Goal: Transaction & Acquisition: Purchase product/service

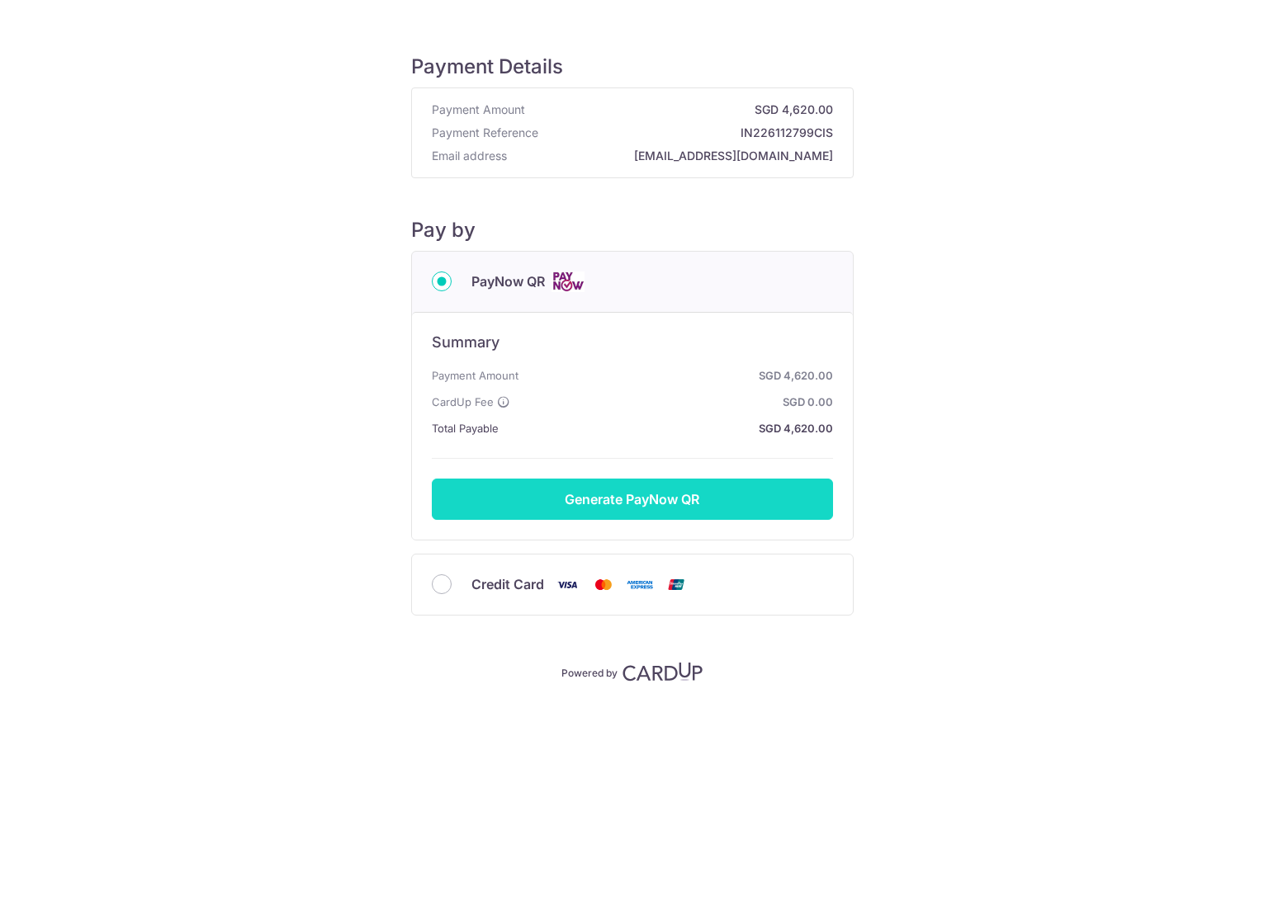
click at [631, 509] on button "Generate PayNow QR" at bounding box center [632, 499] width 401 height 41
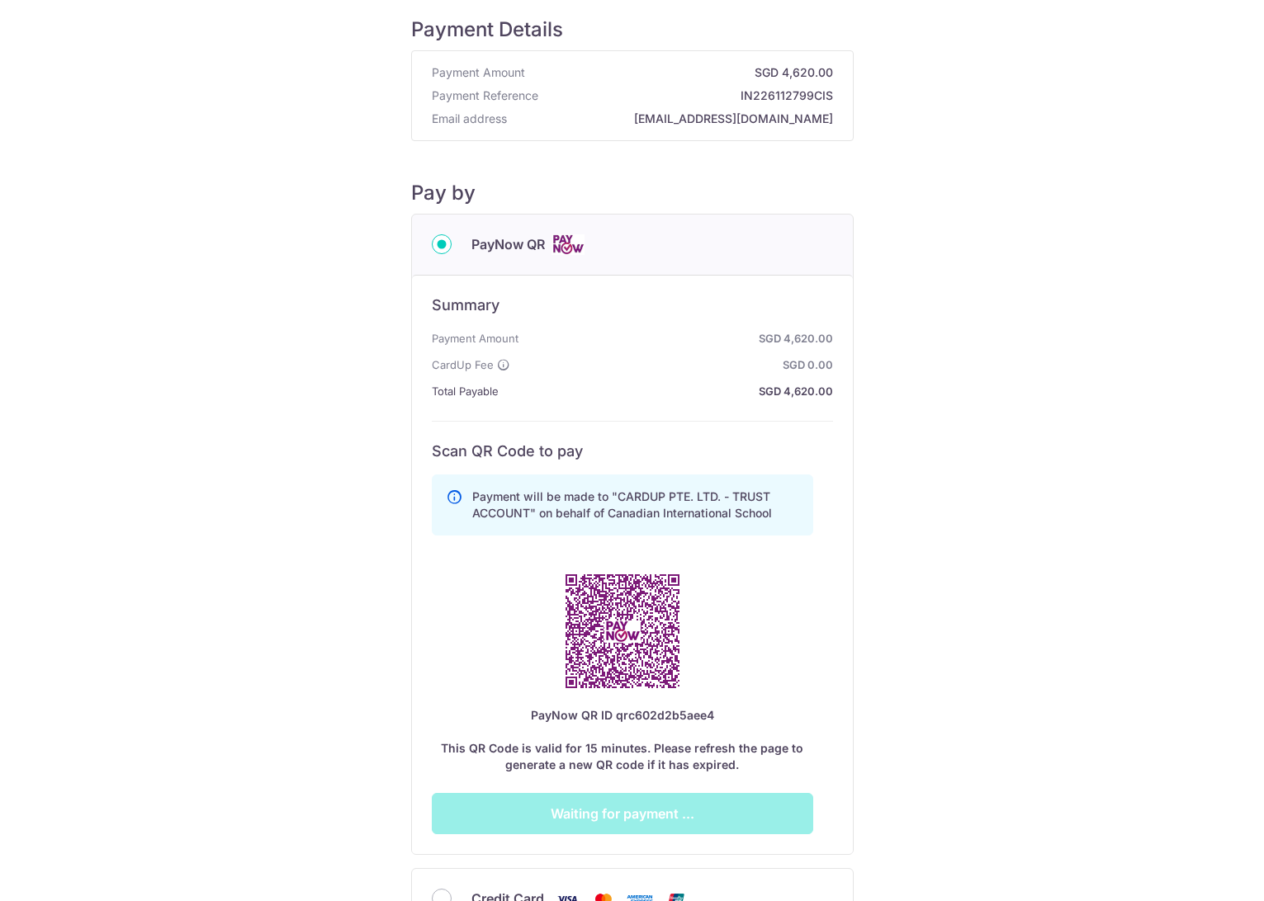
scroll to position [209, 0]
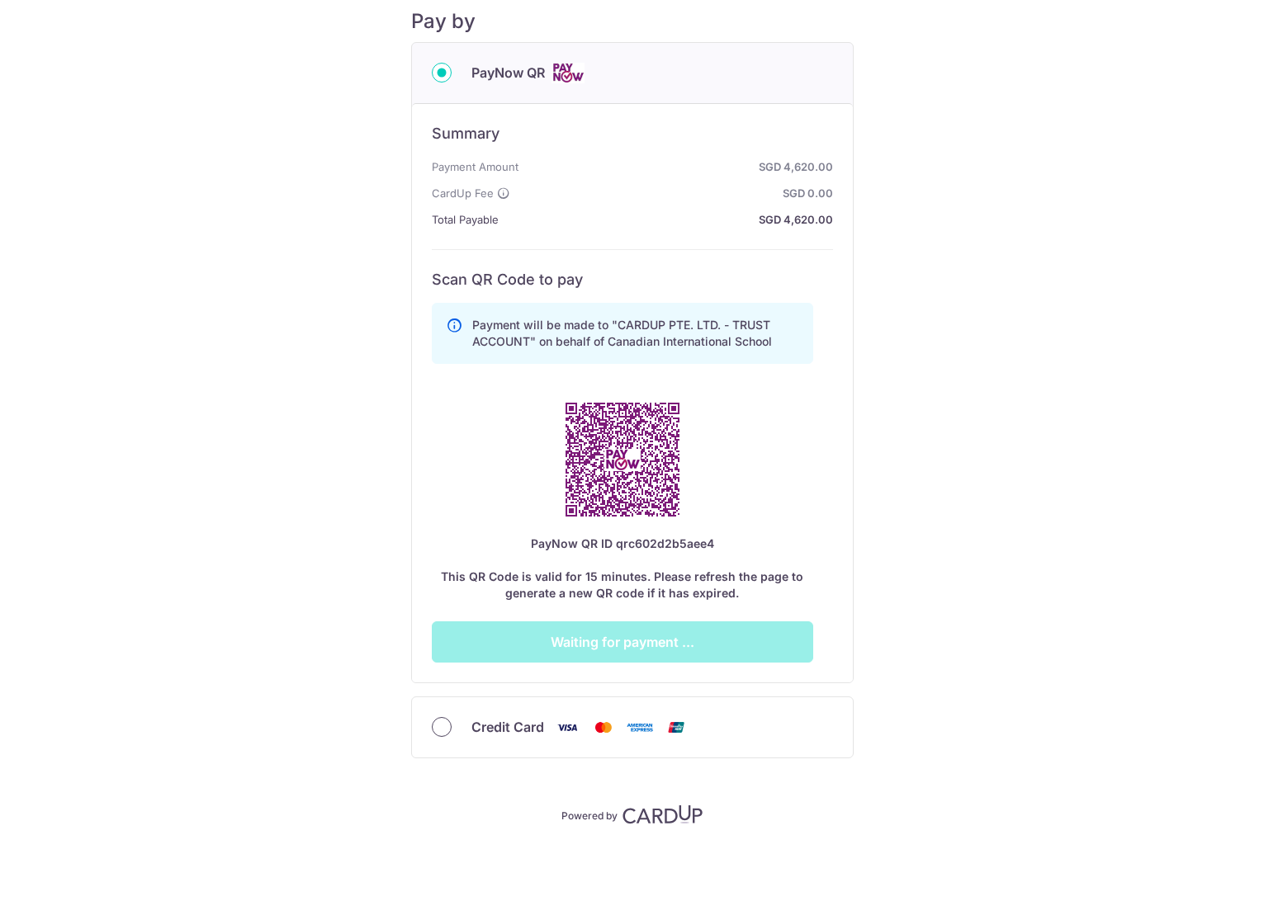
click at [437, 729] on input "Credit Card" at bounding box center [442, 727] width 20 height 20
radio input "true"
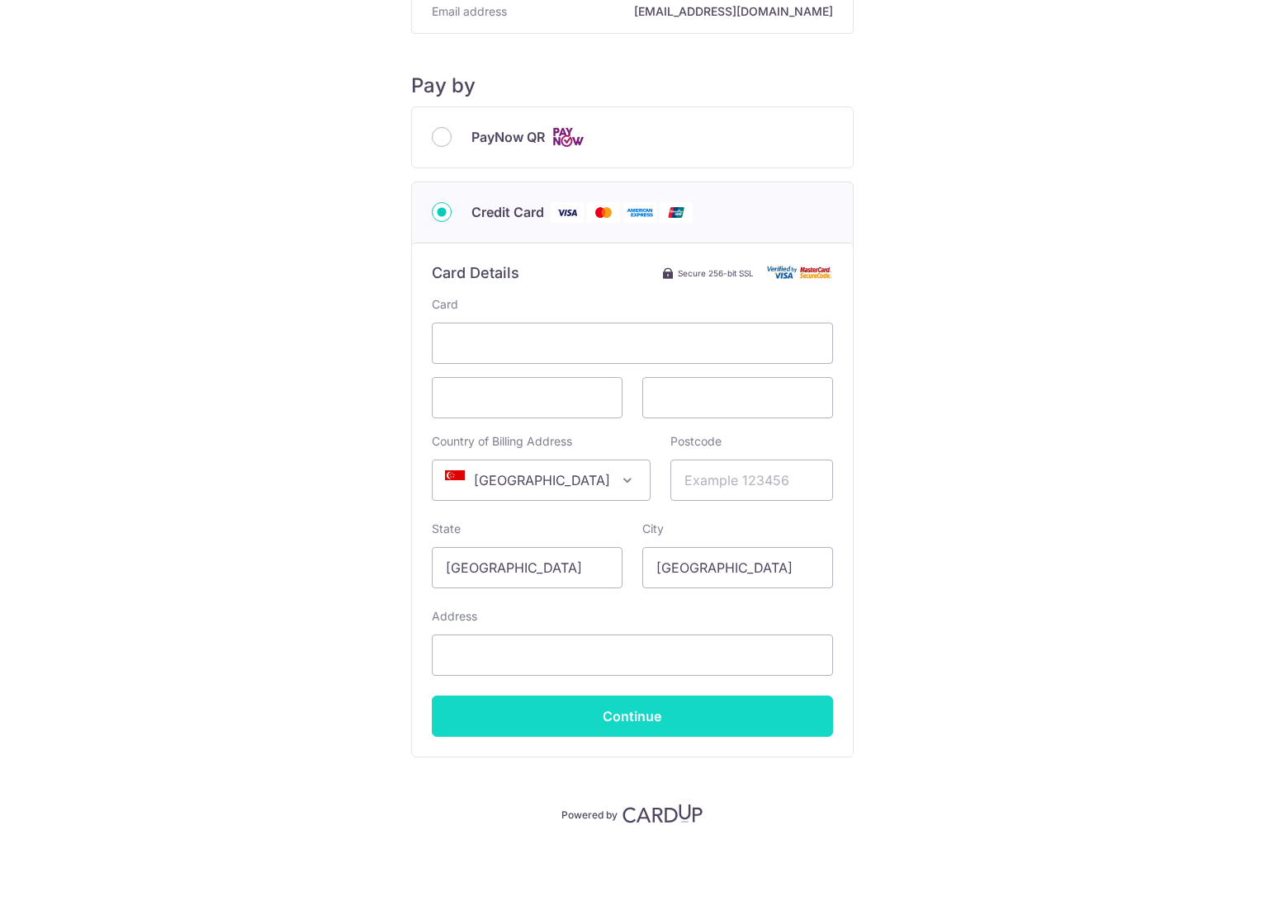
scroll to position [144, 0]
click at [725, 471] on input "Postcode" at bounding box center [751, 481] width 163 height 41
type input "648130"
click at [612, 660] on input "Address" at bounding box center [632, 656] width 401 height 41
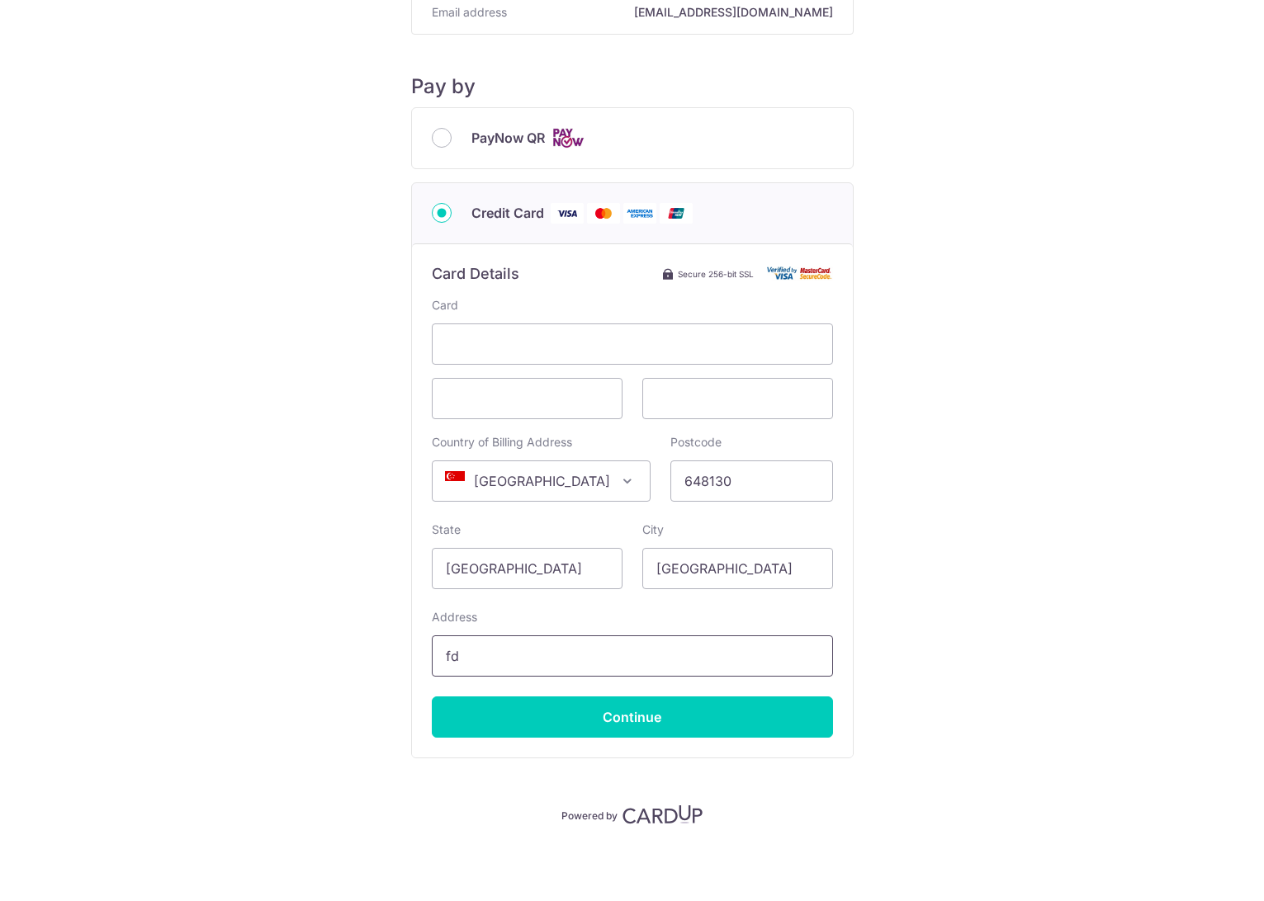
type input "f"
type input "8"
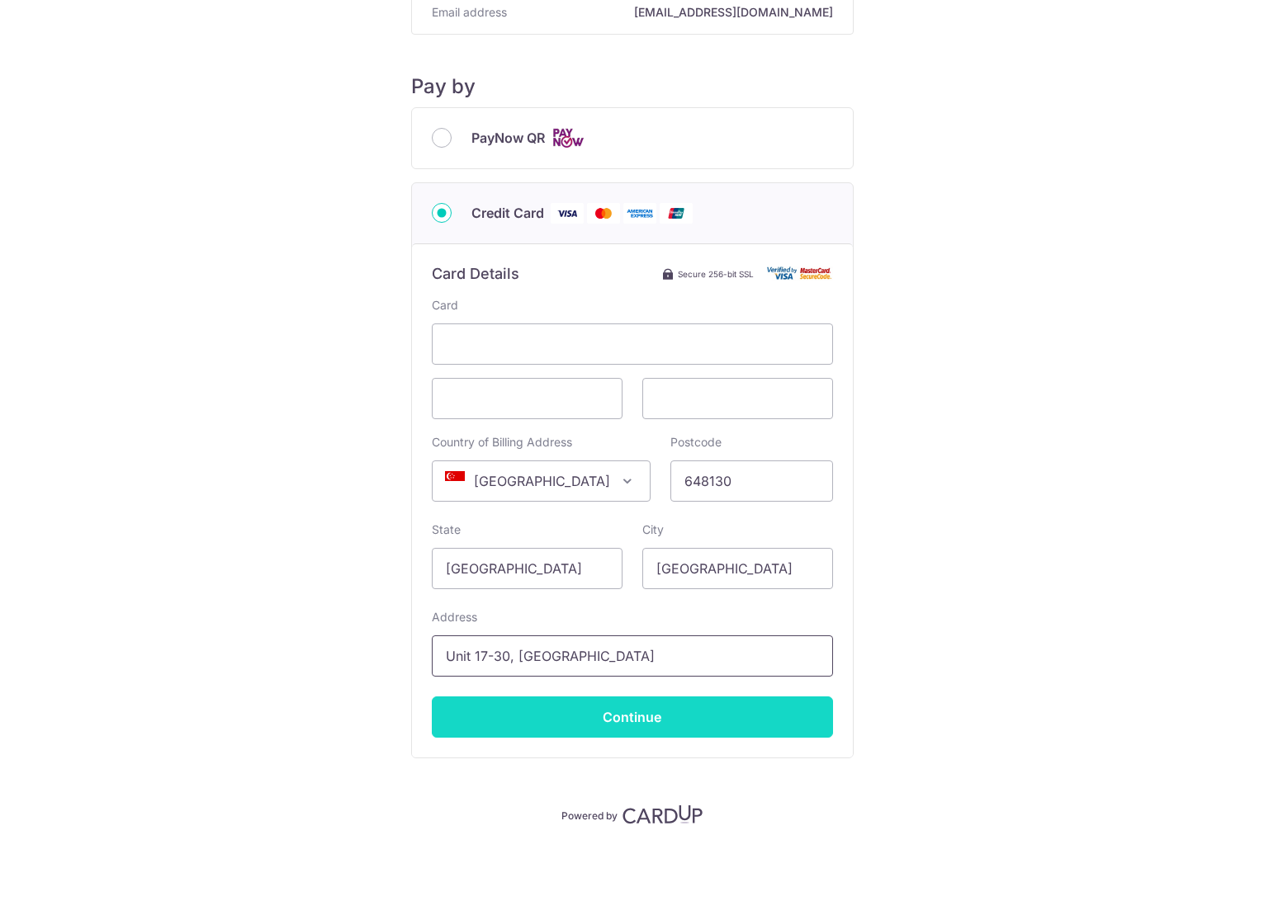
type input "Unit 17-30, [GEOGRAPHIC_DATA]"
click at [620, 734] on input "Continue" at bounding box center [632, 717] width 401 height 41
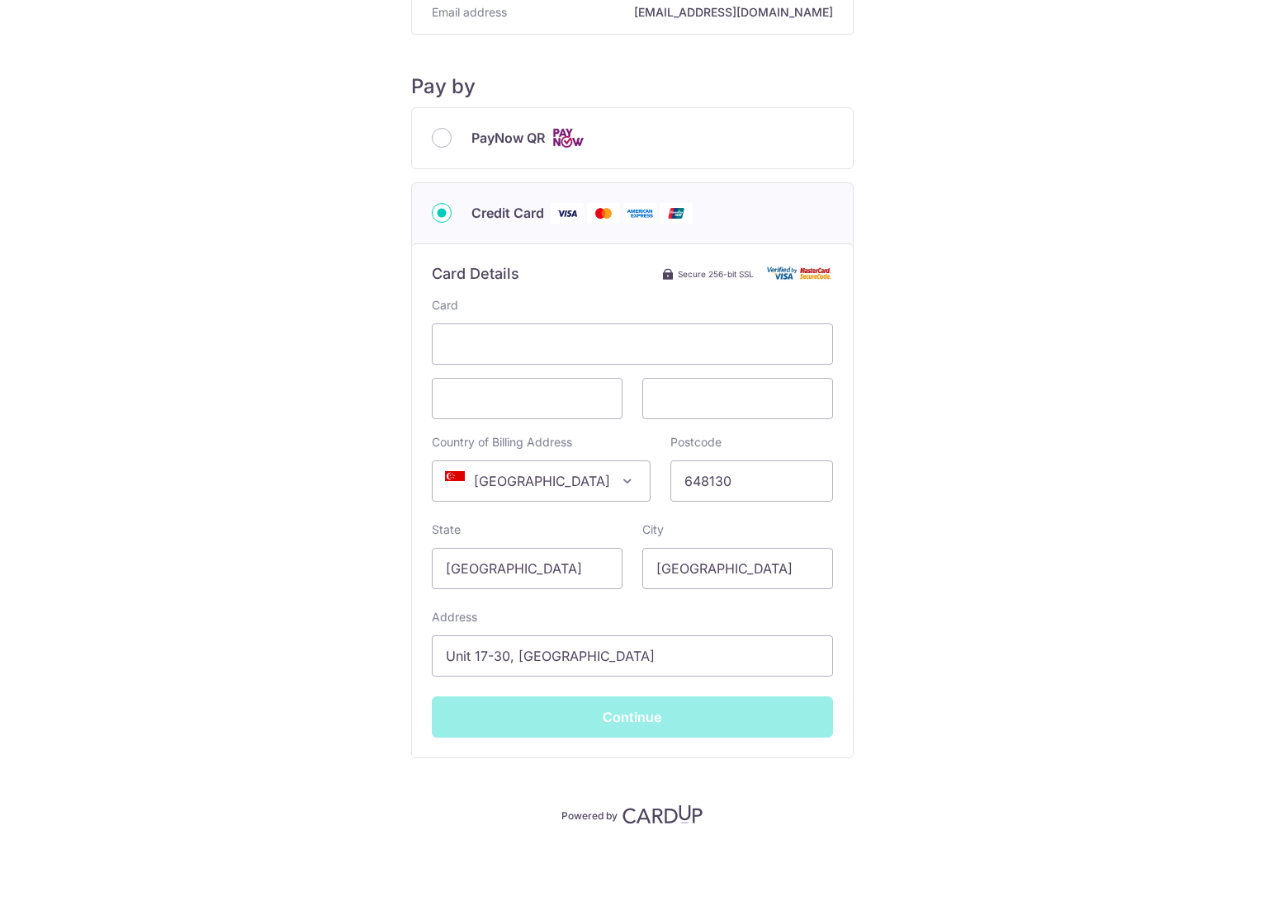
type input "**** 7291"
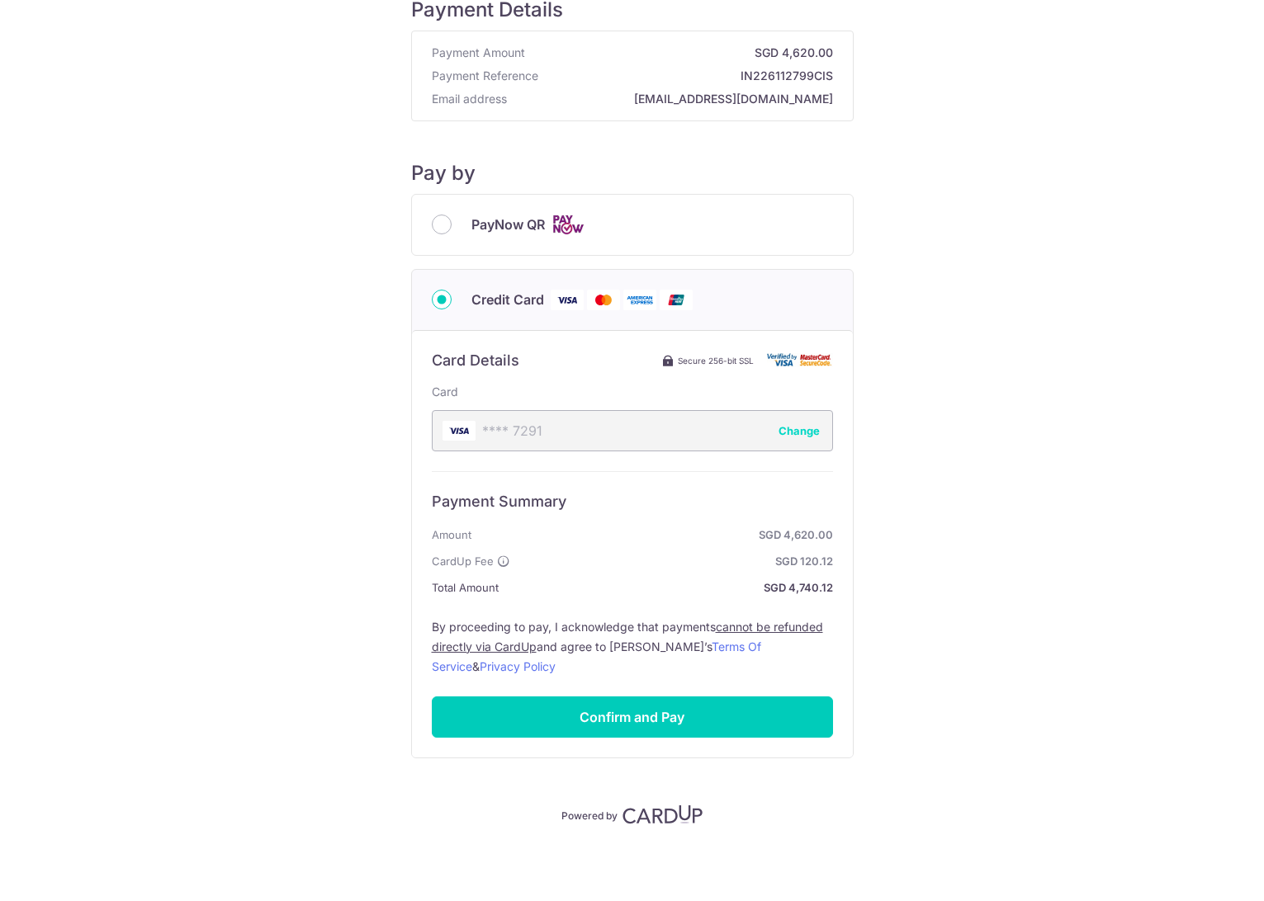
scroll to position [0, 0]
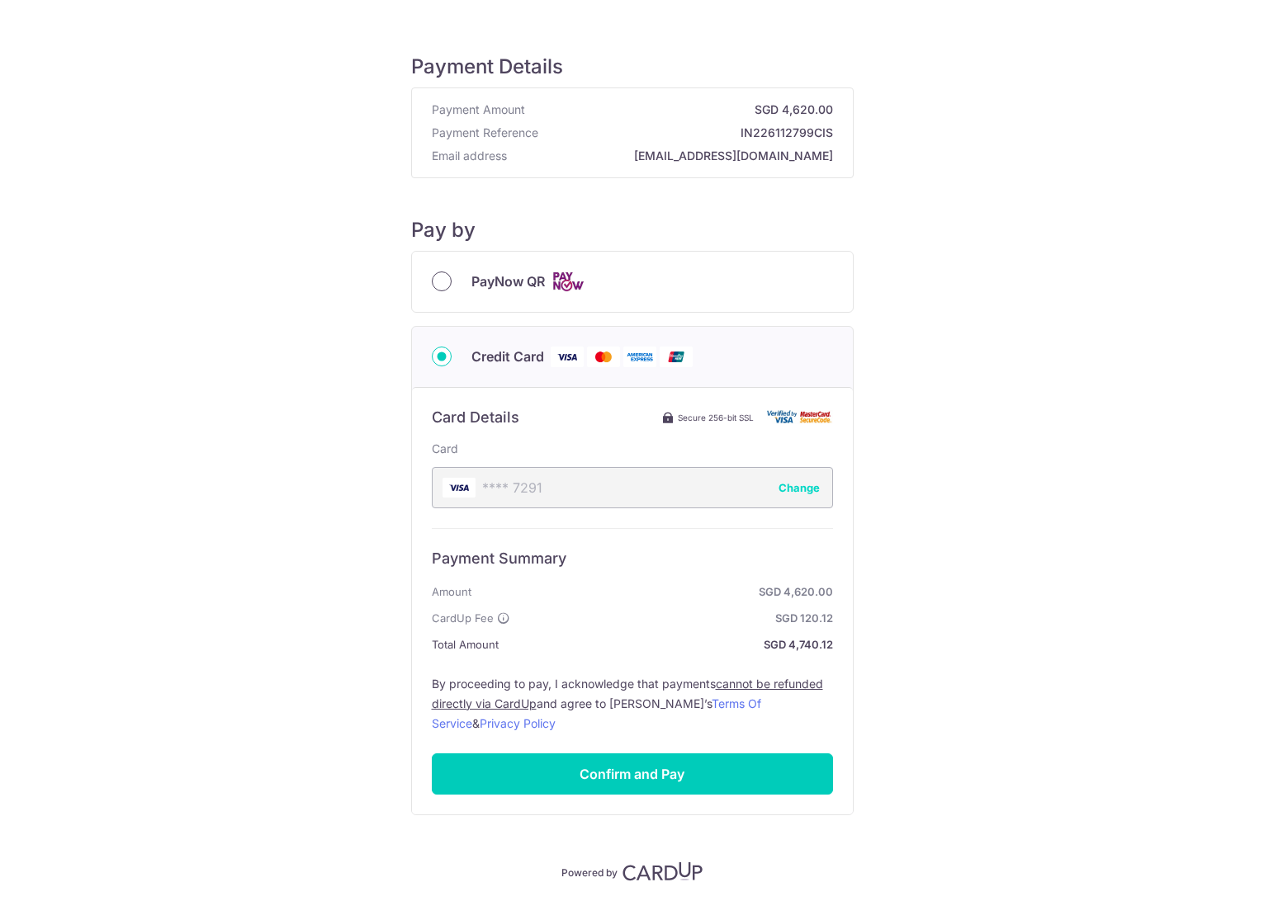
click at [446, 277] on input "PayNow QR" at bounding box center [442, 282] width 20 height 20
radio input "true"
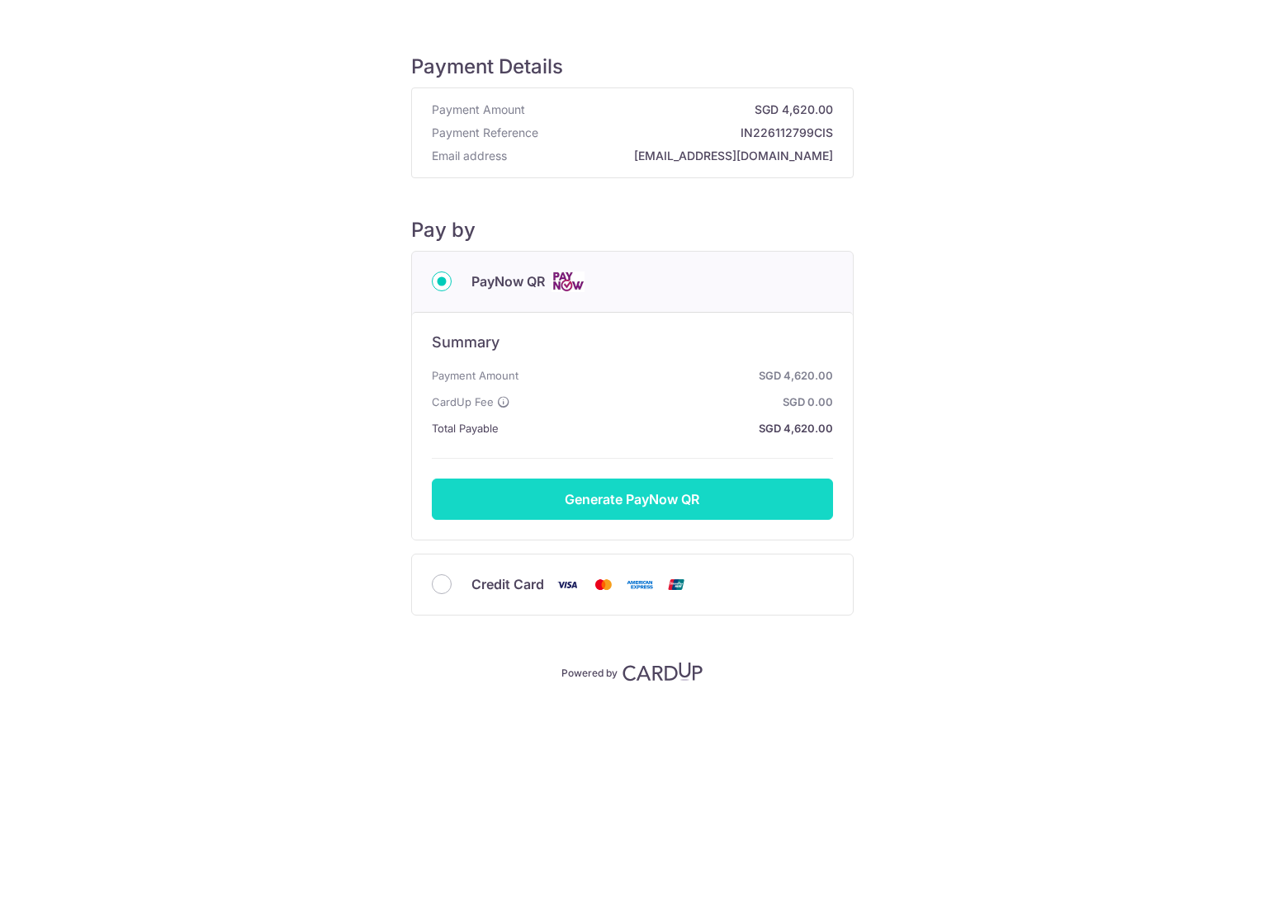
click at [653, 495] on button "Generate PayNow QR" at bounding box center [632, 499] width 401 height 41
